Goal: Contribute content

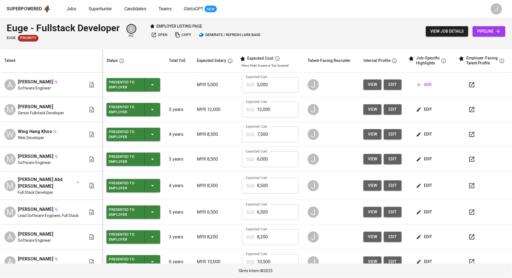
click at [429, 83] on div "add" at bounding box center [433, 84] width 37 height 10
click at [422, 85] on span "add" at bounding box center [424, 84] width 14 height 7
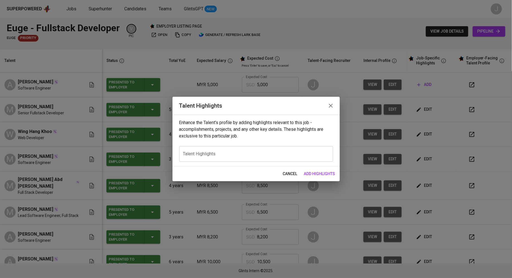
click at [228, 151] on div "x Talent Highlights" at bounding box center [256, 154] width 154 height 16
paste textarea "Ahmad Fuad is a dedicated Full-Stack Software Engineer with over three years of…"
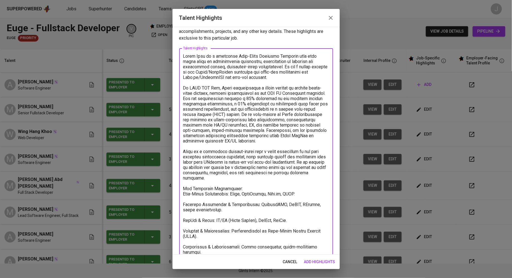
scroll to position [20, 0]
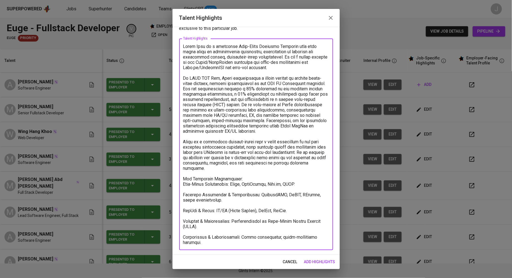
click at [183, 183] on textarea at bounding box center [256, 144] width 146 height 201
click at [183, 195] on textarea at bounding box center [256, 144] width 146 height 201
click at [185, 209] on textarea at bounding box center [256, 144] width 146 height 201
click at [185, 221] on textarea at bounding box center [256, 144] width 146 height 201
click at [185, 237] on textarea at bounding box center [256, 144] width 146 height 201
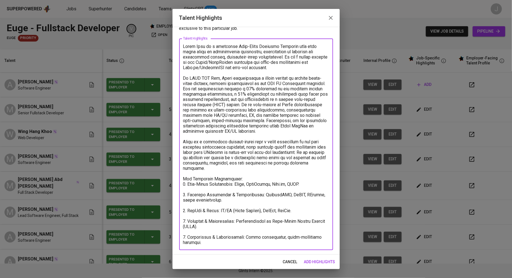
scroll to position [0, 0]
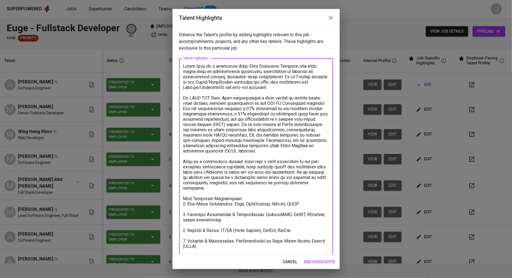
click at [184, 67] on textarea at bounding box center [256, 164] width 146 height 201
paste textarea "Full-Stack Development: React, TypeScript, Node.js, HTML. Database Management &…"
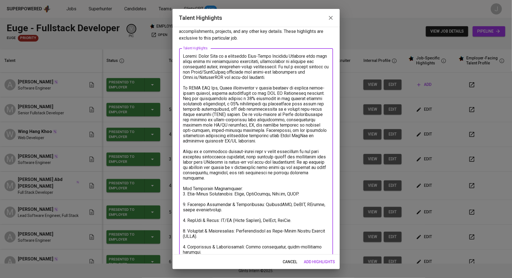
paste textarea "https://glints.sg.larksuite.com/file/R2s6bmc1XocqlWxRYOElkZcRg0g?from=from_copy…"
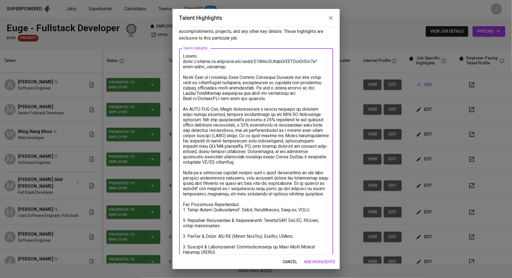
scroll to position [41, 0]
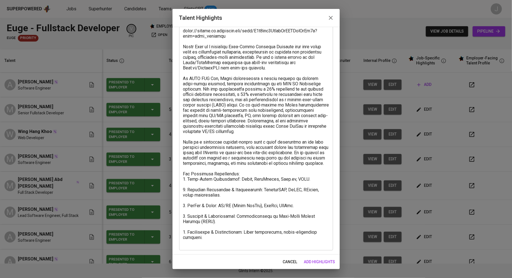
click at [240, 246] on div "x Talent Highlights" at bounding box center [256, 134] width 154 height 233
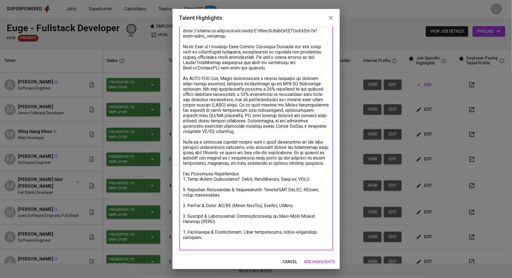
click at [240, 243] on textarea "To enrich screen reader interactions, please activate Accessibility in Grammarl…" at bounding box center [256, 134] width 146 height 222
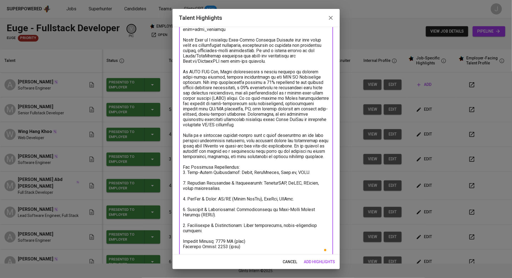
scroll to position [52, 0]
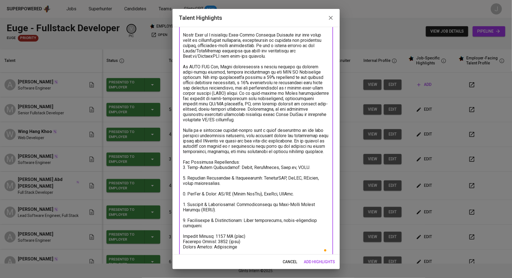
type textarea "Resume: https://glints.sg.larksuite.com/file/R2s6bmc1XocqlWxRYOElkZcRg0g?from=f…"
click at [311, 262] on span "add highlights" at bounding box center [319, 261] width 31 height 7
